Goal: Check status: Check status

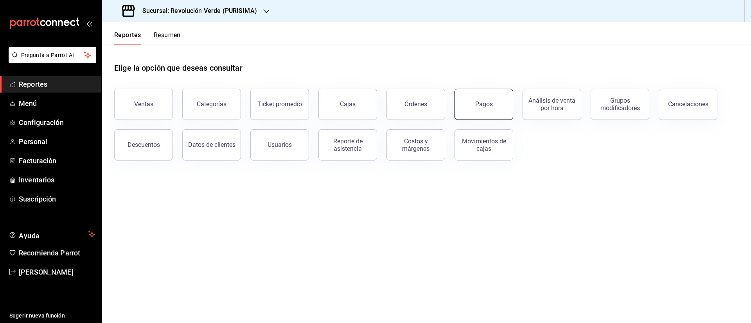
click at [499, 102] on button "Pagos" at bounding box center [483, 104] width 59 height 31
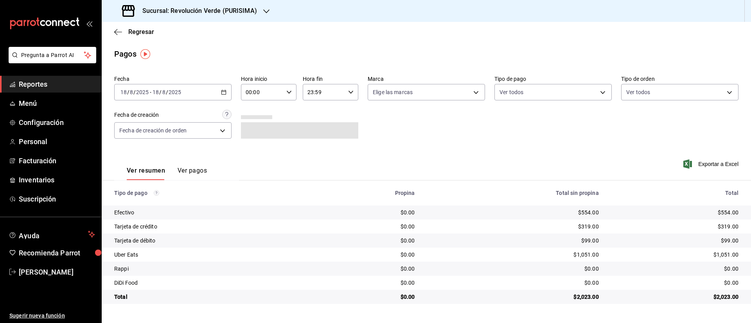
click at [188, 93] on div "[DATE] [DATE] - [DATE] [DATE]" at bounding box center [172, 92] width 117 height 16
click at [142, 200] on span "Rango de fechas" at bounding box center [151, 204] width 61 height 8
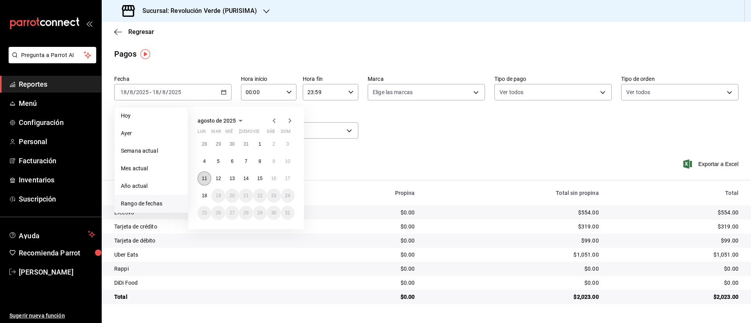
click at [205, 178] on abbr "11" at bounding box center [204, 178] width 5 height 5
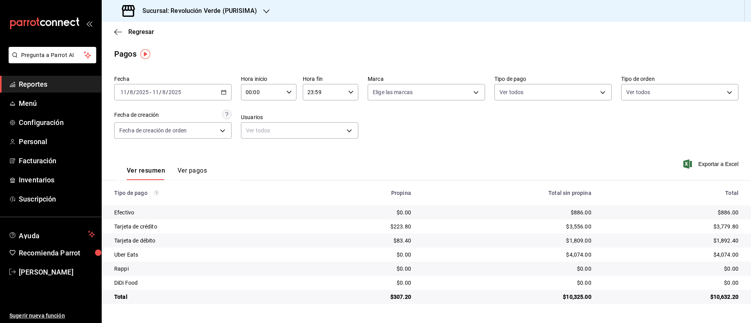
click at [223, 95] on div "[DATE] [DATE] - [DATE] [DATE]" at bounding box center [172, 92] width 117 height 16
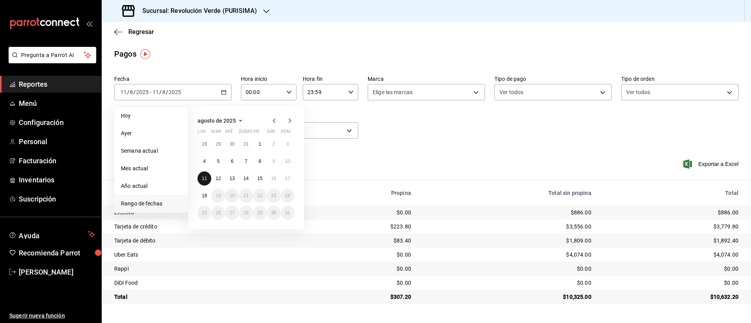
click at [206, 177] on abbr "11" at bounding box center [204, 178] width 5 height 5
click at [289, 179] on abbr "17" at bounding box center [287, 178] width 5 height 5
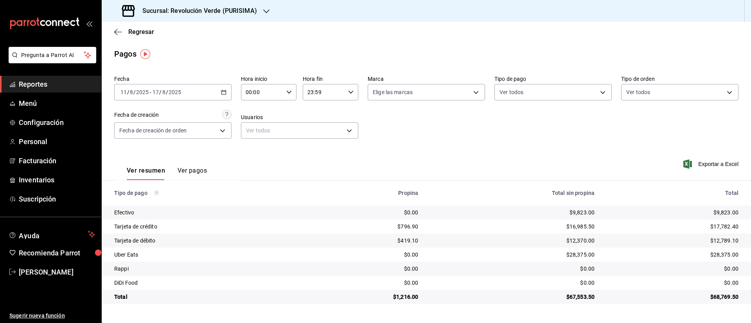
click at [229, 89] on div "[DATE] [DATE] - [DATE] [DATE]" at bounding box center [172, 92] width 117 height 16
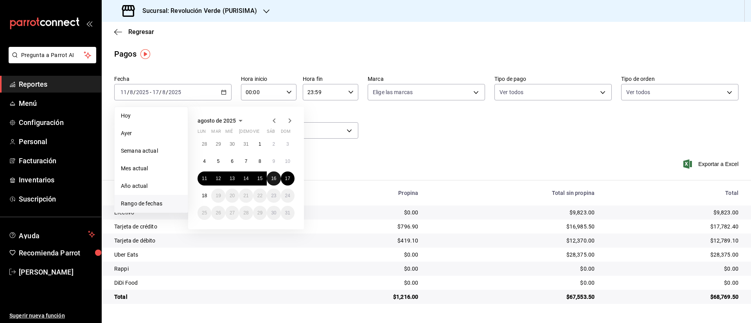
click at [275, 180] on abbr "16" at bounding box center [273, 178] width 5 height 5
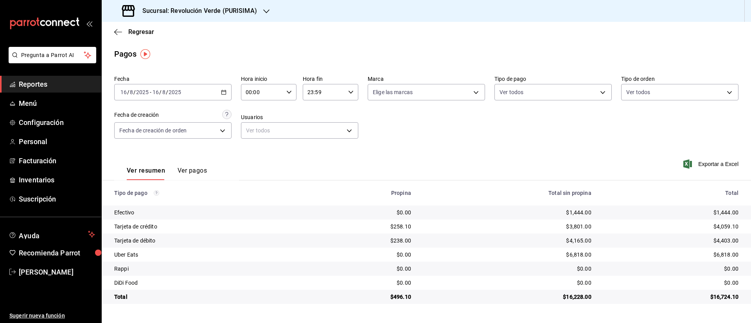
click at [225, 91] on icon "button" at bounding box center [223, 92] width 5 height 5
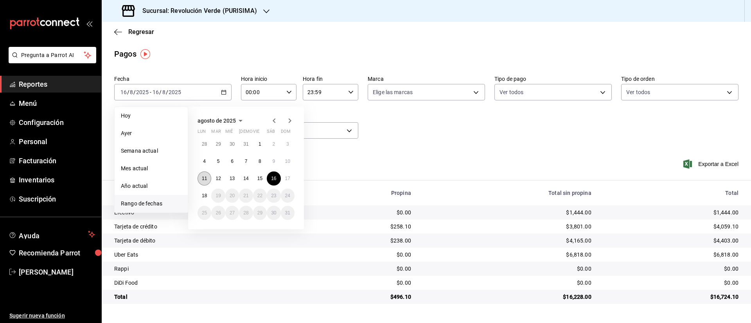
click at [207, 173] on button "11" at bounding box center [204, 179] width 14 height 14
click at [277, 176] on button "16" at bounding box center [274, 179] width 14 height 14
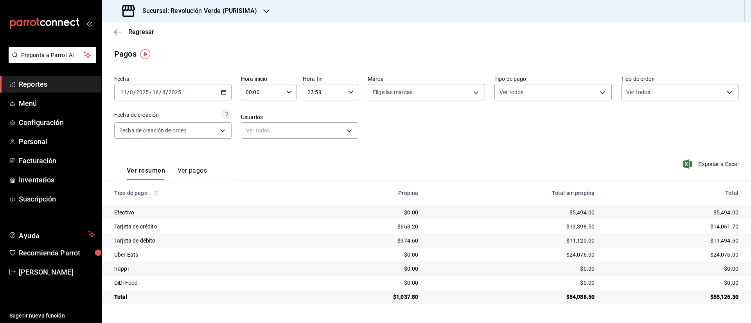
click at [223, 92] on icon "button" at bounding box center [223, 92] width 5 height 5
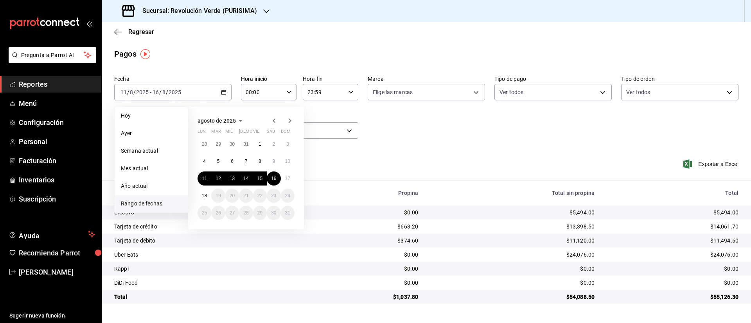
click at [341, 175] on div "Ver resumen Ver pagos Exportar a Excel" at bounding box center [426, 168] width 649 height 41
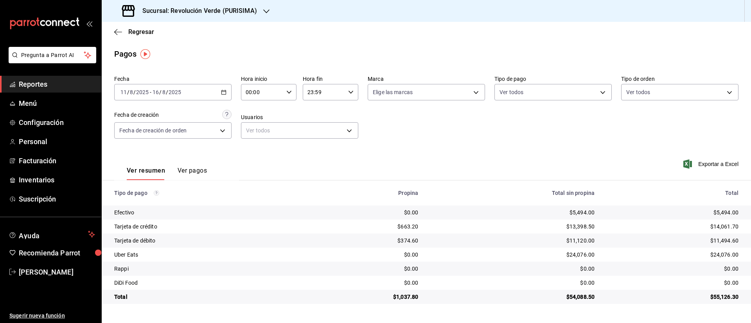
click at [226, 97] on div "[DATE] [DATE] - [DATE] [DATE]" at bounding box center [172, 92] width 117 height 16
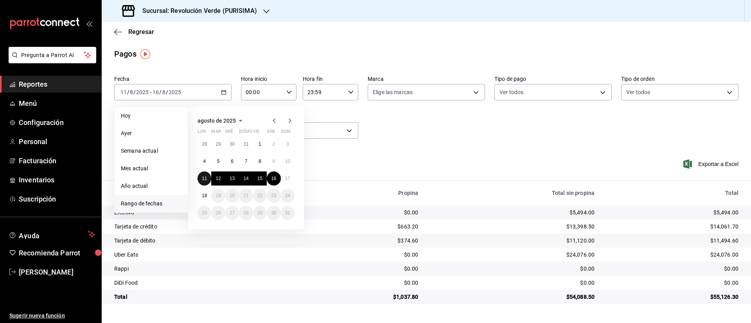
click at [204, 178] on abbr "11" at bounding box center [204, 178] width 5 height 5
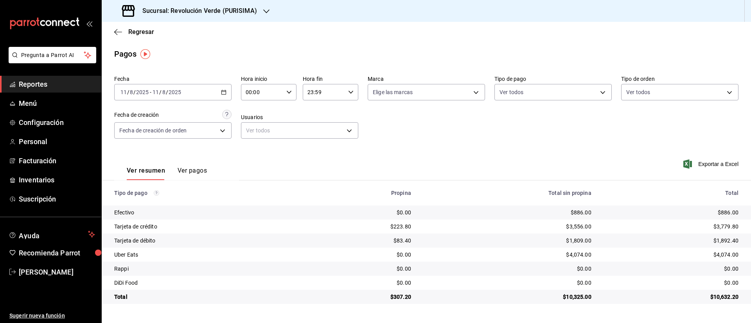
click at [222, 92] on \(Stroke\) "button" at bounding box center [223, 92] width 5 height 4
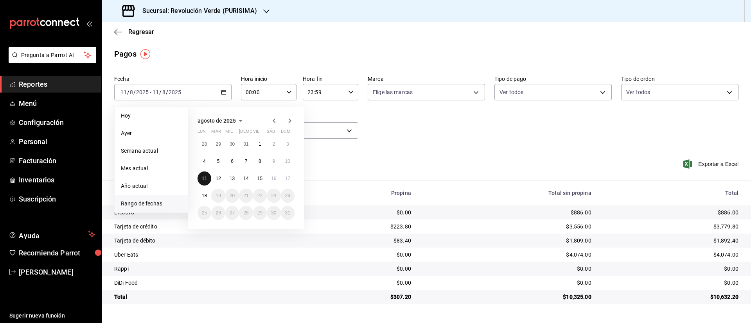
click at [199, 178] on button "11" at bounding box center [204, 179] width 14 height 14
click at [296, 185] on div "[DATE] lun mar mié jue vie sáb dom 28 29 30 31 1 2 3 4 5 6 7 8 9 10 11 12 13 14…" at bounding box center [246, 168] width 116 height 123
click at [290, 178] on abbr "17" at bounding box center [287, 178] width 5 height 5
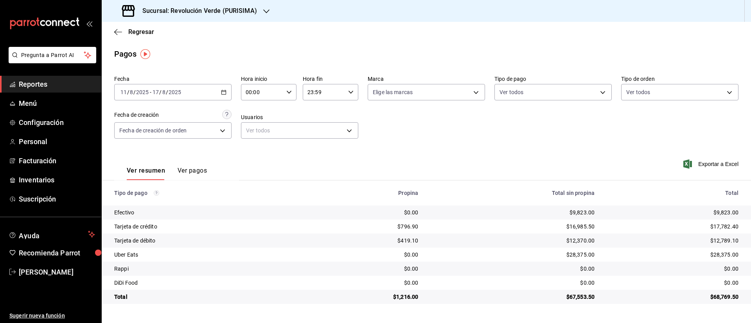
click at [269, 163] on div "Ver resumen Ver pagos Exportar a Excel" at bounding box center [426, 168] width 649 height 41
click at [225, 94] on \(Stroke\) "button" at bounding box center [223, 92] width 5 height 4
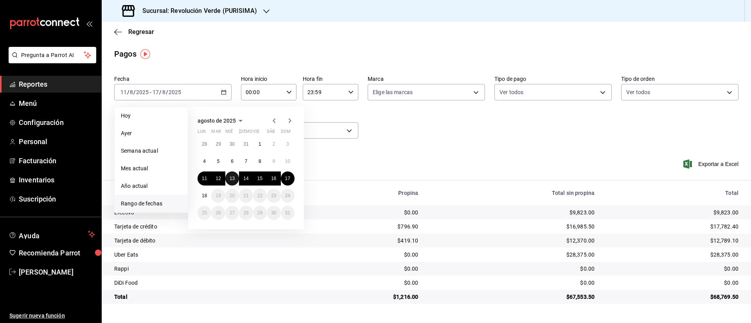
click at [233, 179] on abbr "13" at bounding box center [232, 178] width 5 height 5
